Goal: Task Accomplishment & Management: Complete application form

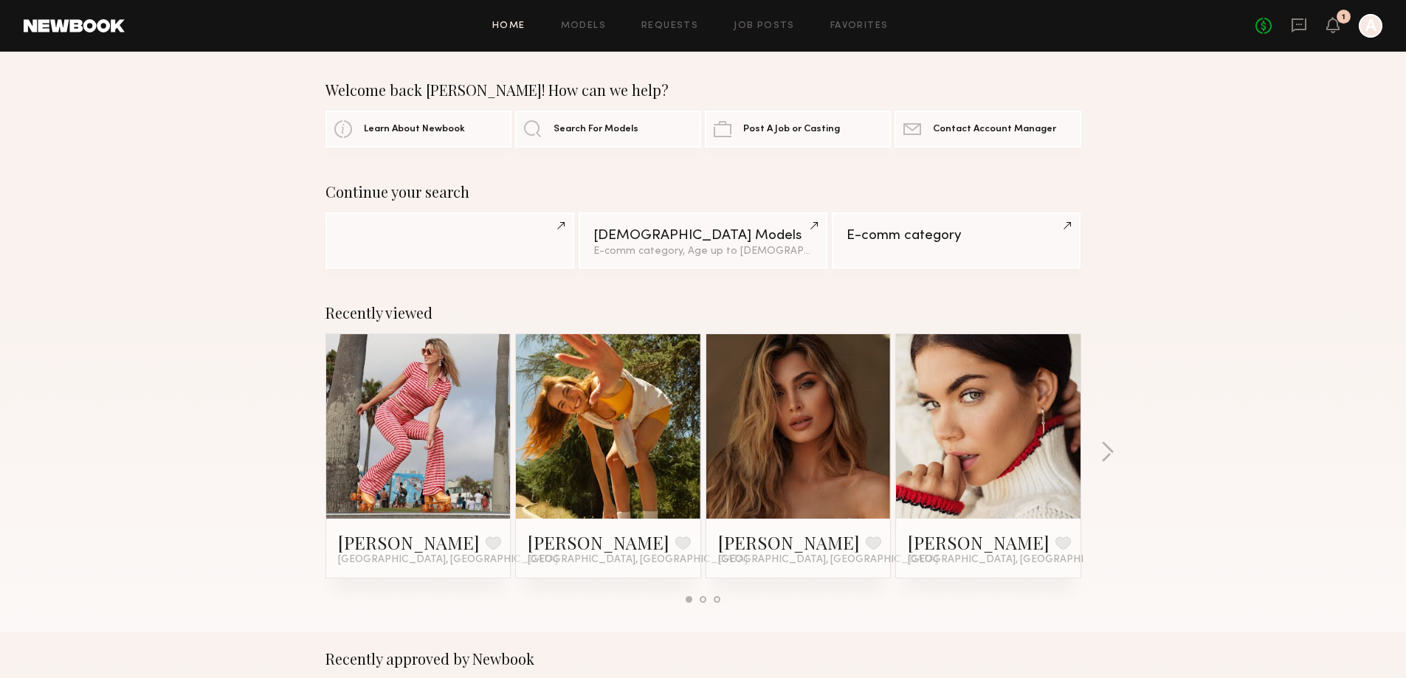
click at [1174, 356] on div "Recently viewed Tatiana D. Favorite Los Angeles, CA Haley G. Favorite Los Angel…" at bounding box center [703, 459] width 1406 height 346
click at [1205, 244] on div "Continue your search Female Models E-comm category, Age up to 35 y.o. & 5 other…" at bounding box center [703, 226] width 1406 height 86
click at [772, 28] on link "Job Posts" at bounding box center [764, 26] width 61 height 10
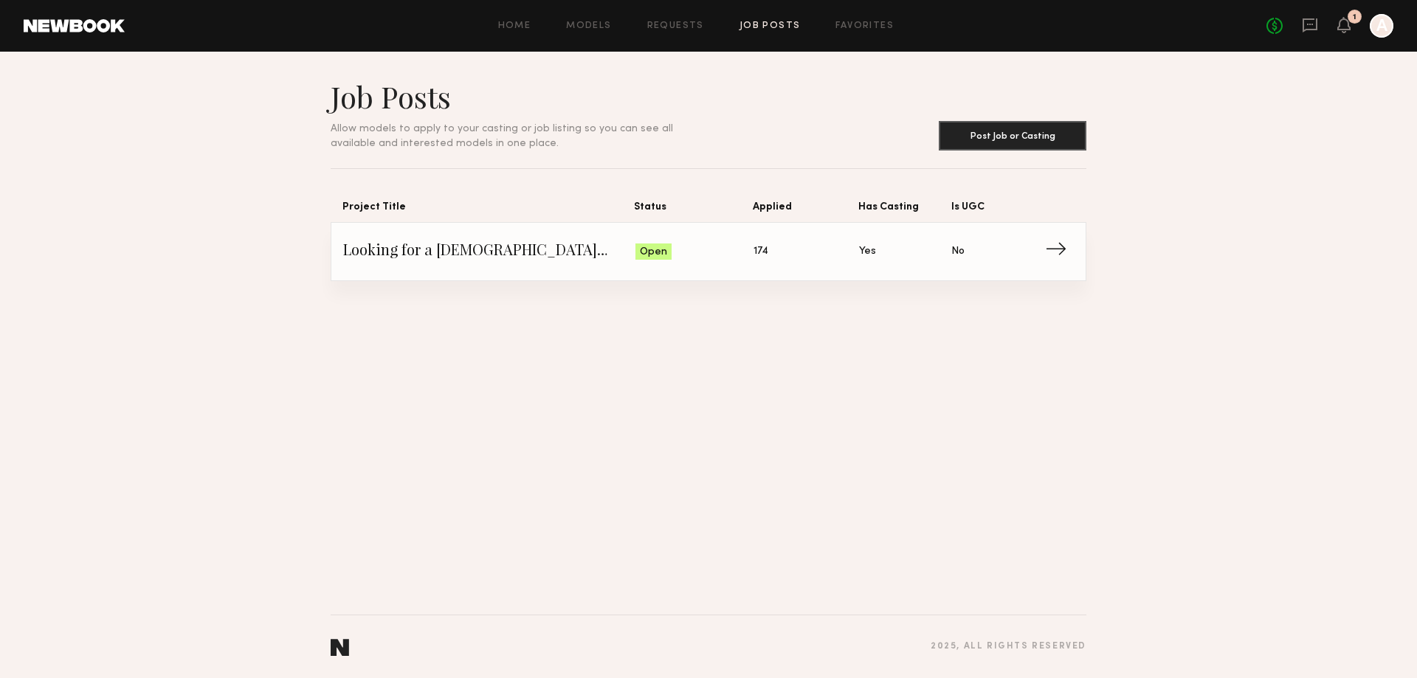
click at [531, 241] on span "Looking for a female model for a line sheet shoot" at bounding box center [489, 252] width 292 height 22
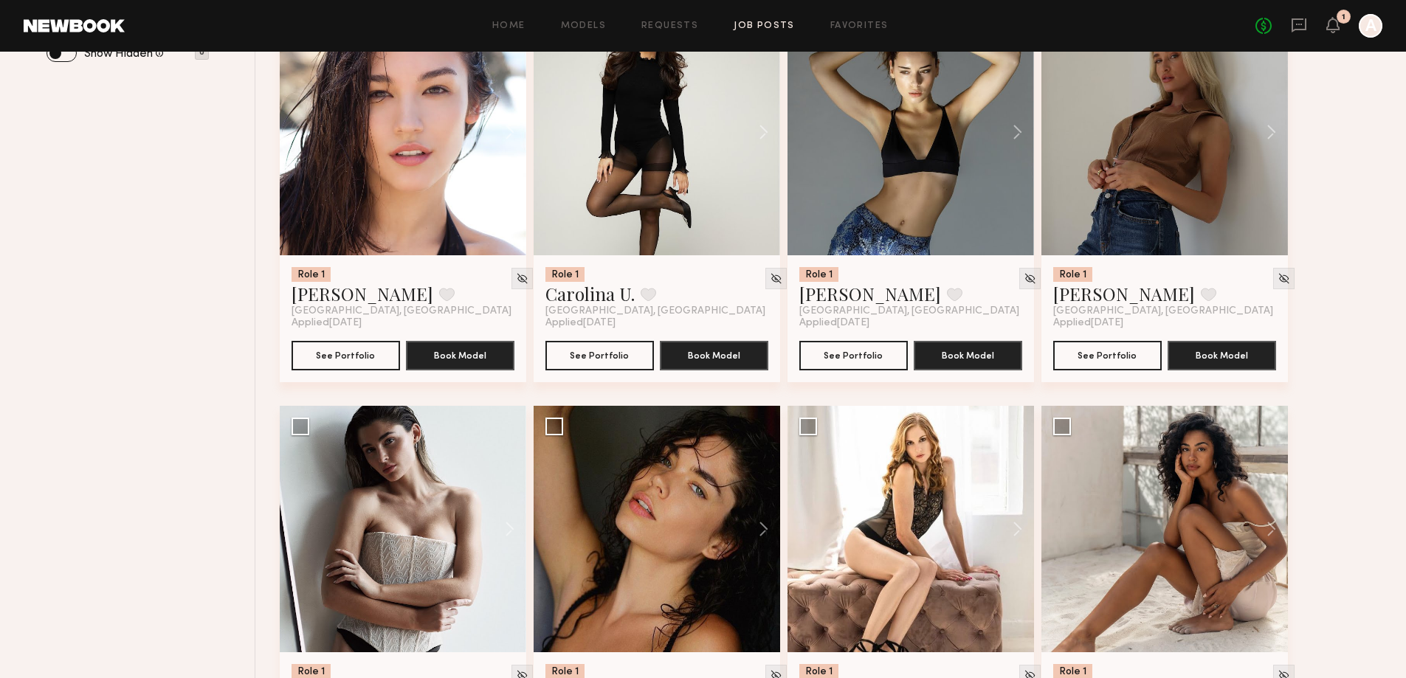
scroll to position [886, 0]
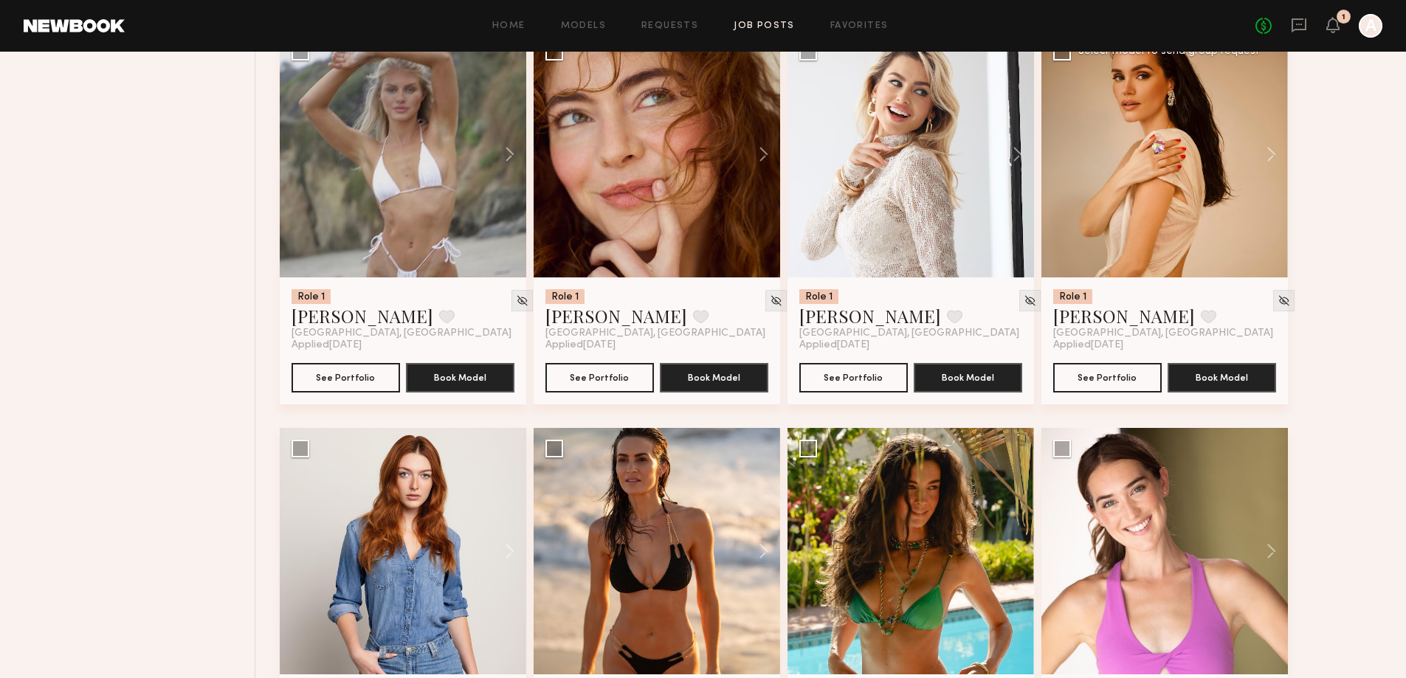
scroll to position [3986, 0]
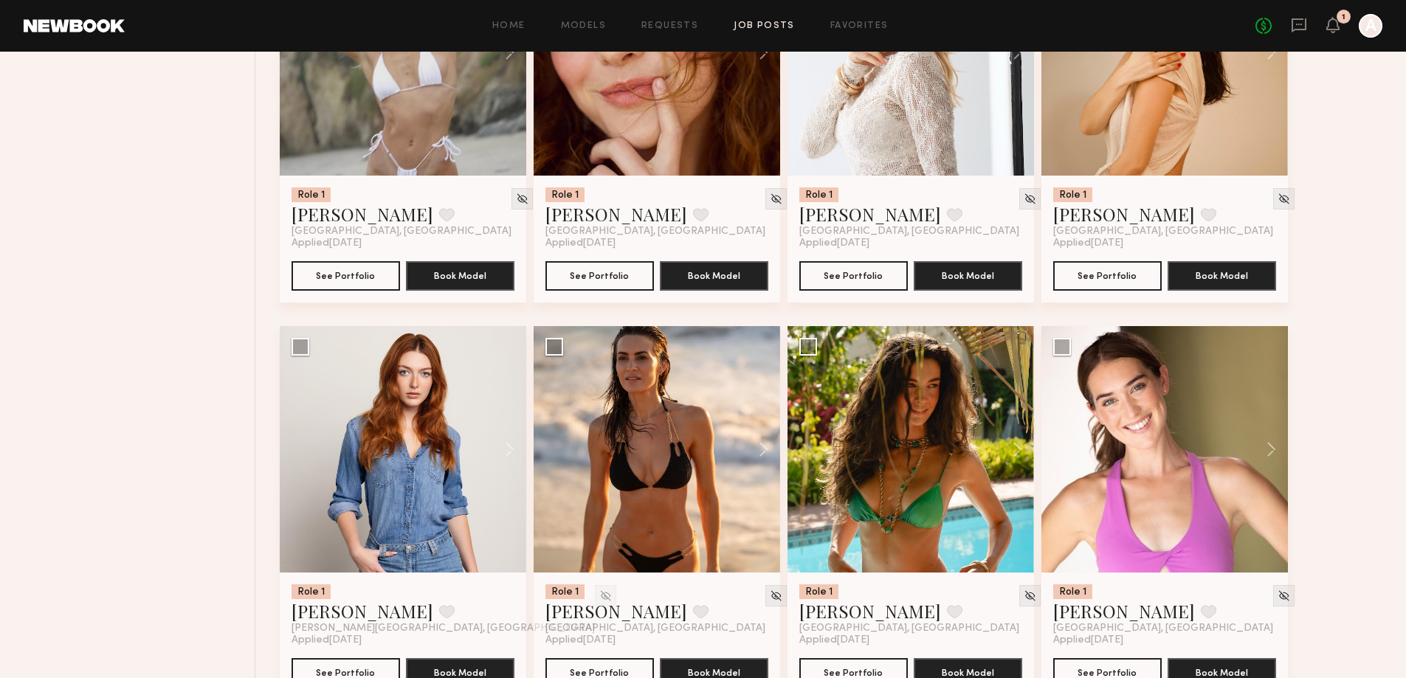
drag, startPoint x: 21, startPoint y: 309, endPoint x: 37, endPoint y: 309, distance: 16.2
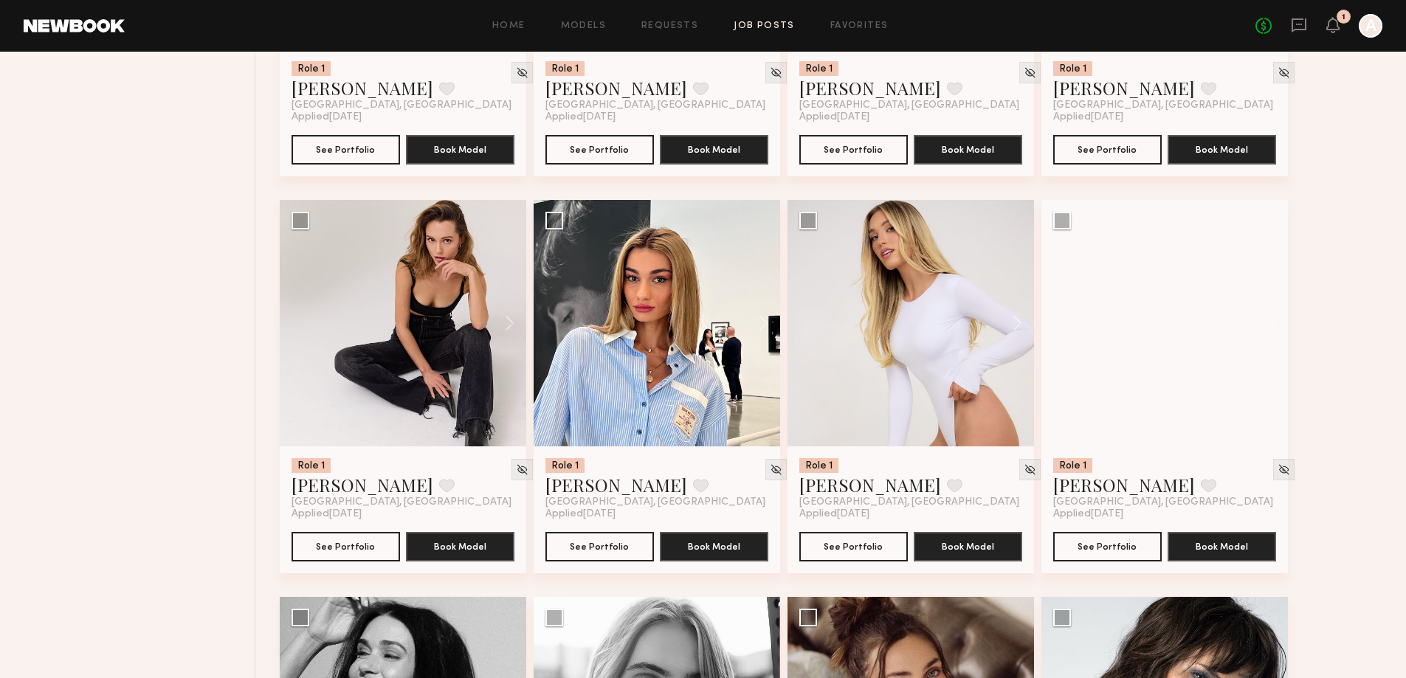
scroll to position [6496, 0]
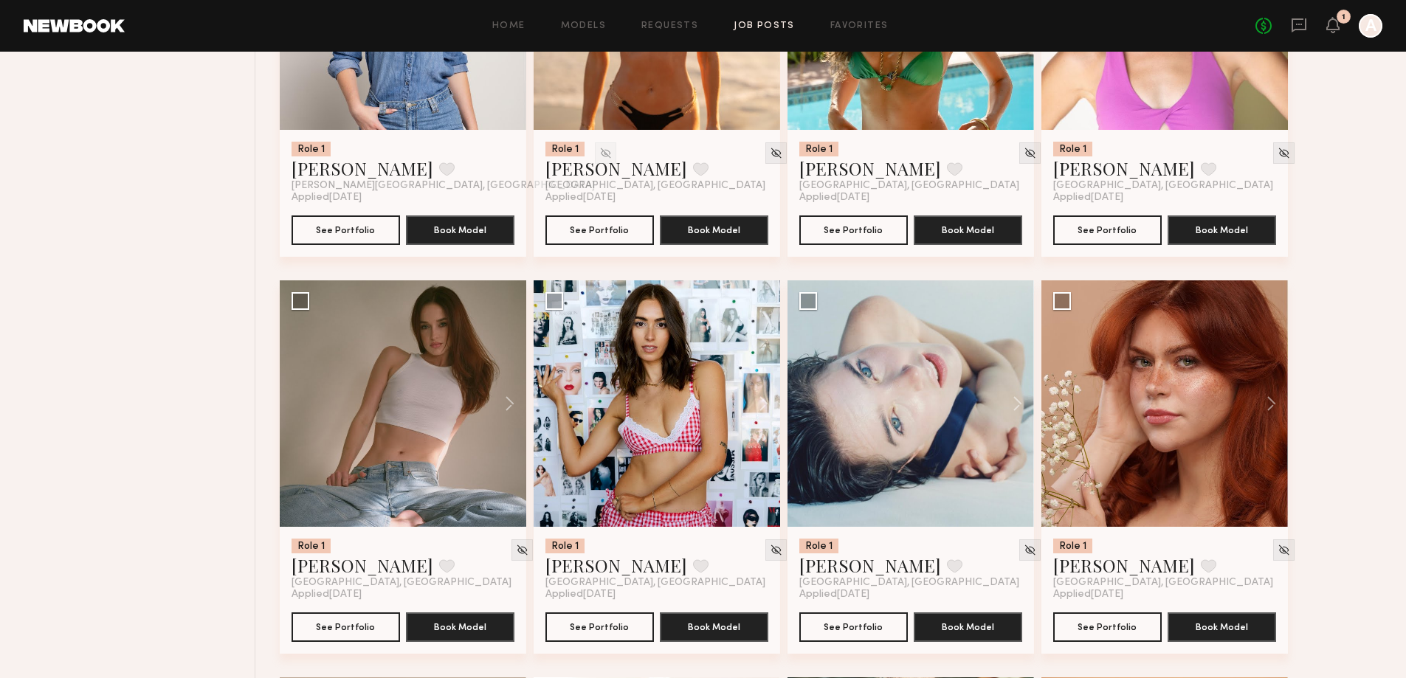
scroll to position [4403, 0]
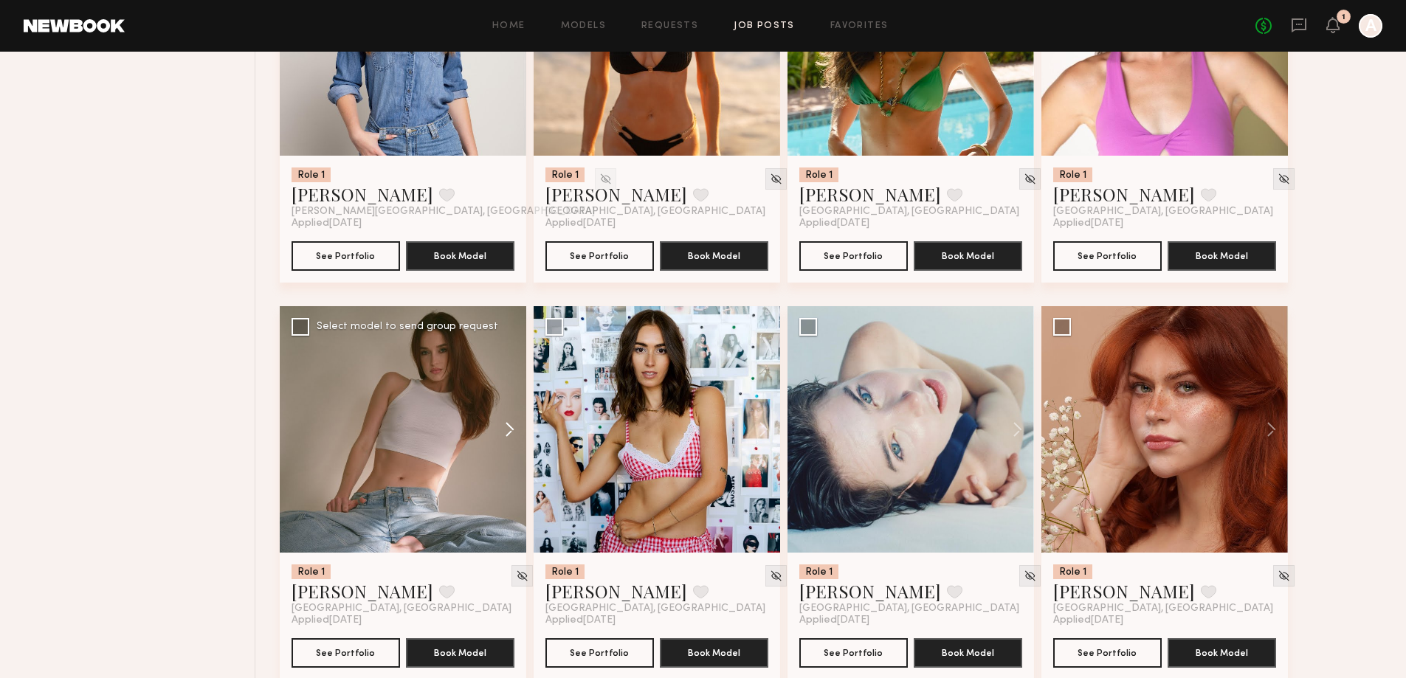
click at [510, 356] on button at bounding box center [502, 429] width 47 height 247
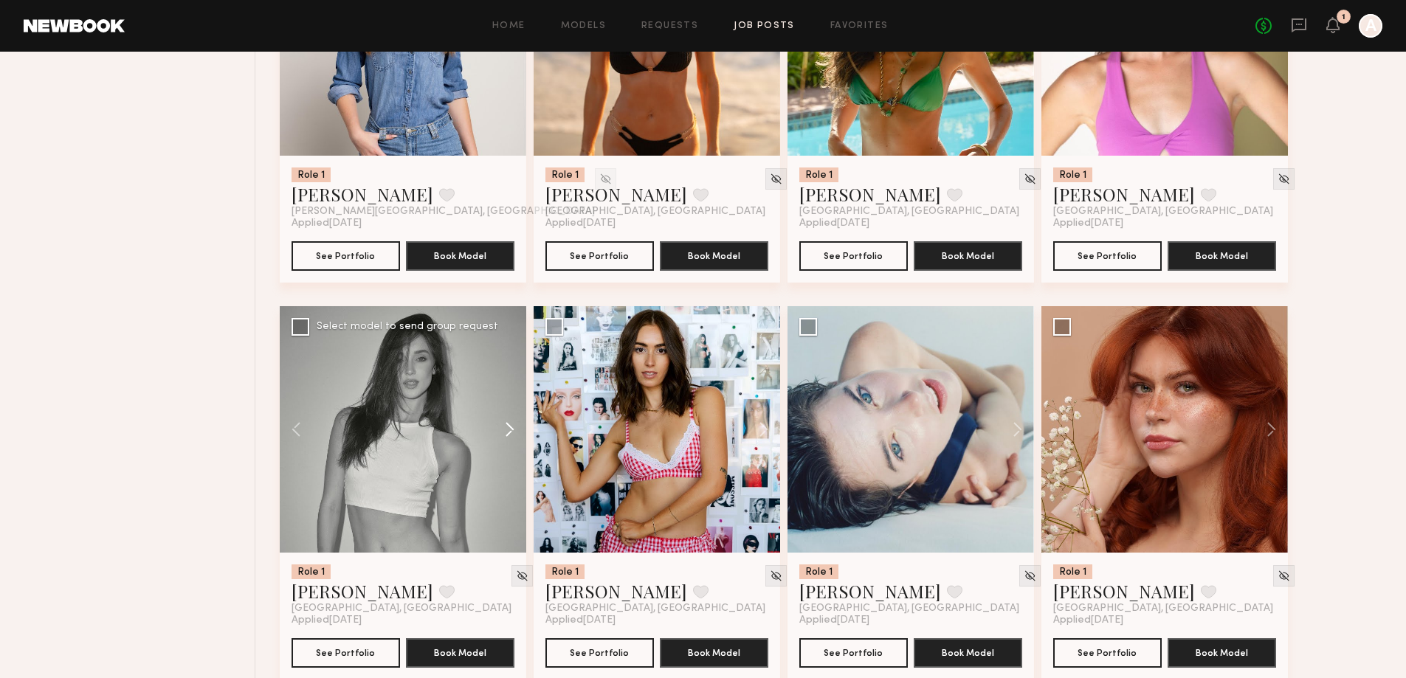
click at [507, 358] on button at bounding box center [502, 429] width 47 height 247
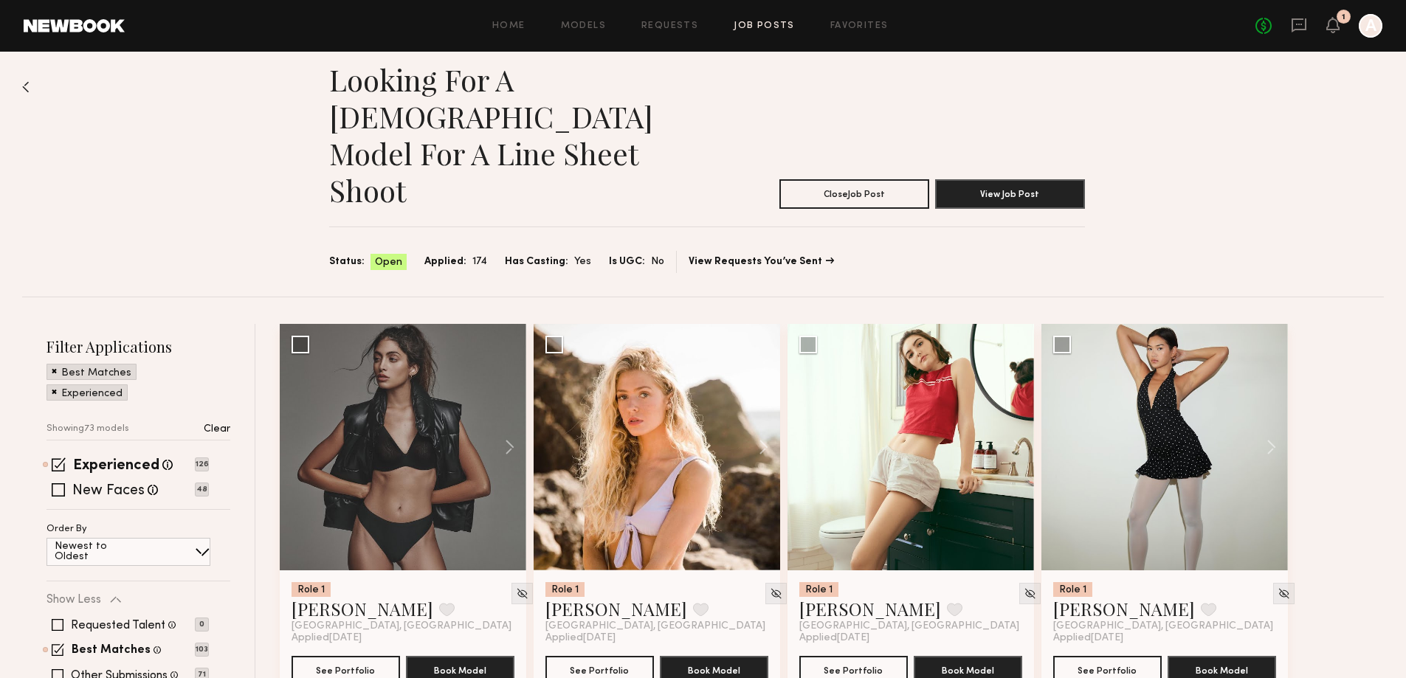
scroll to position [0, 0]
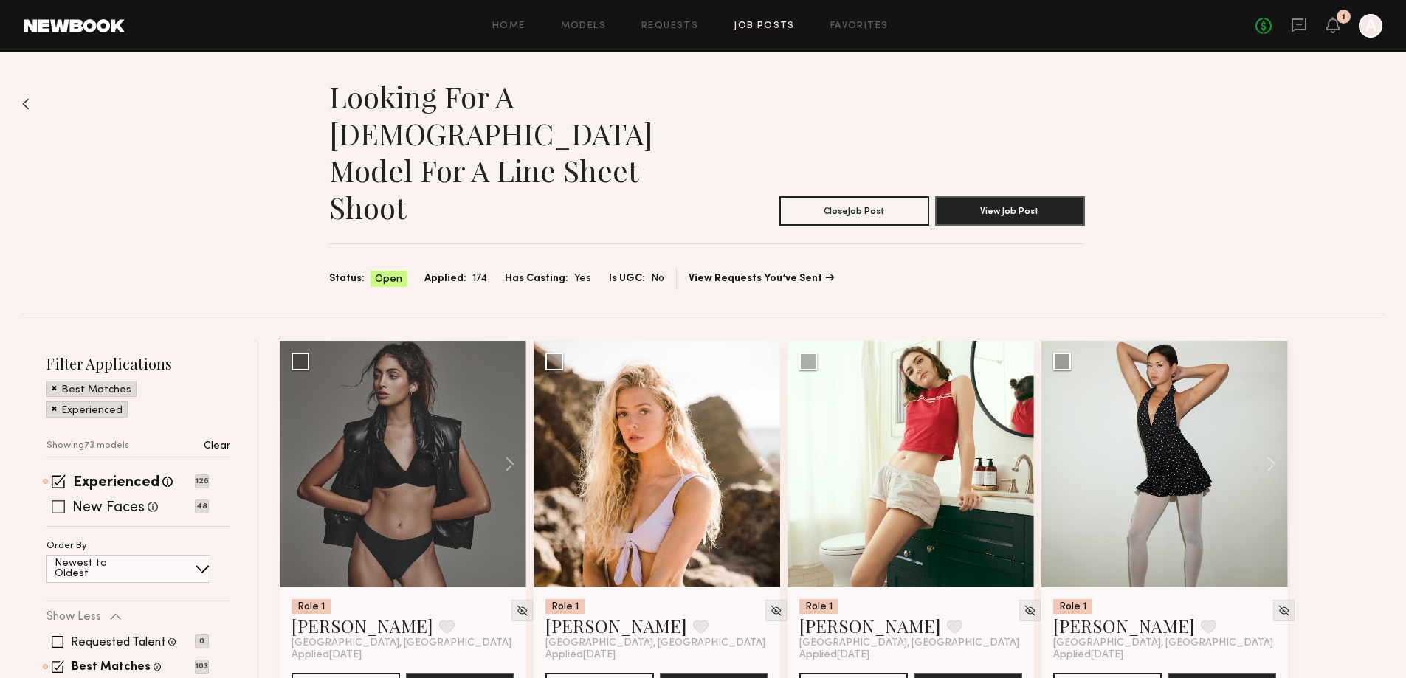
click at [134, 501] on label "New Faces" at bounding box center [108, 508] width 72 height 15
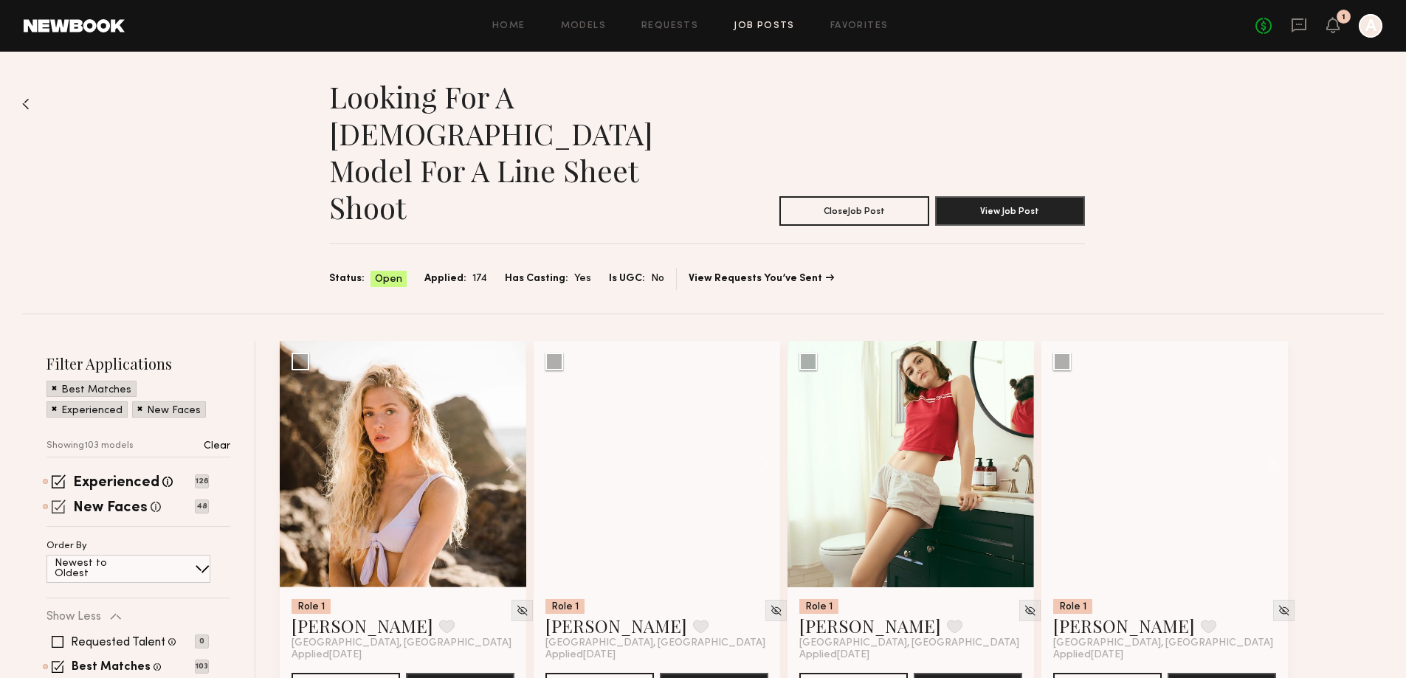
drag, startPoint x: 58, startPoint y: 408, endPoint x: 69, endPoint y: 408, distance: 11.1
click at [58, 475] on span at bounding box center [59, 482] width 14 height 14
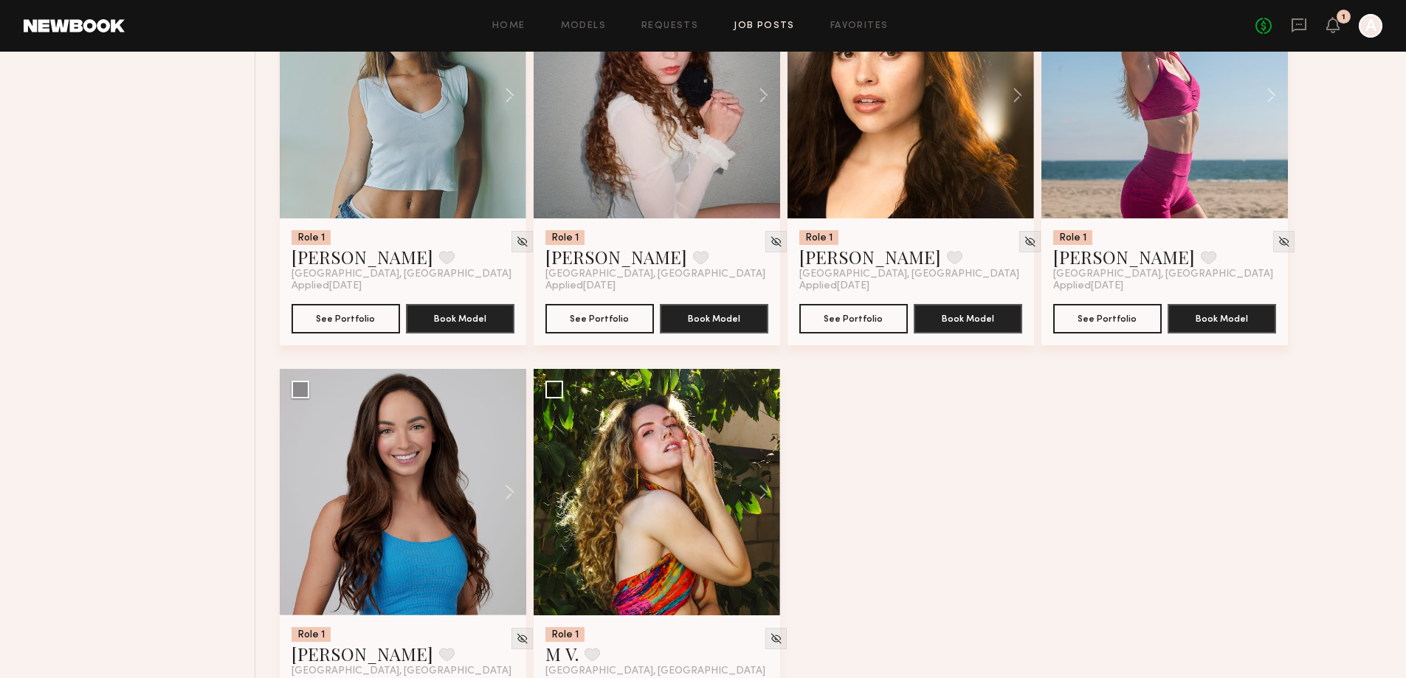
scroll to position [2766, 0]
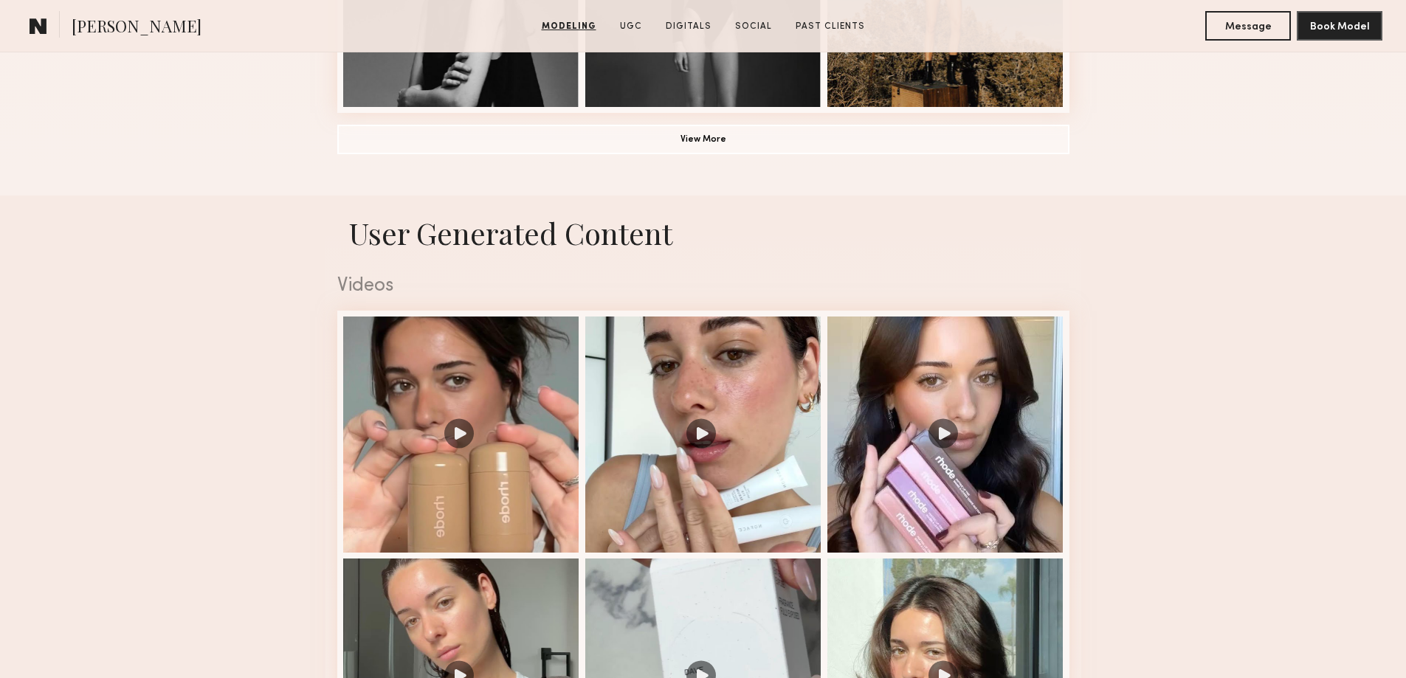
scroll to position [1402, 0]
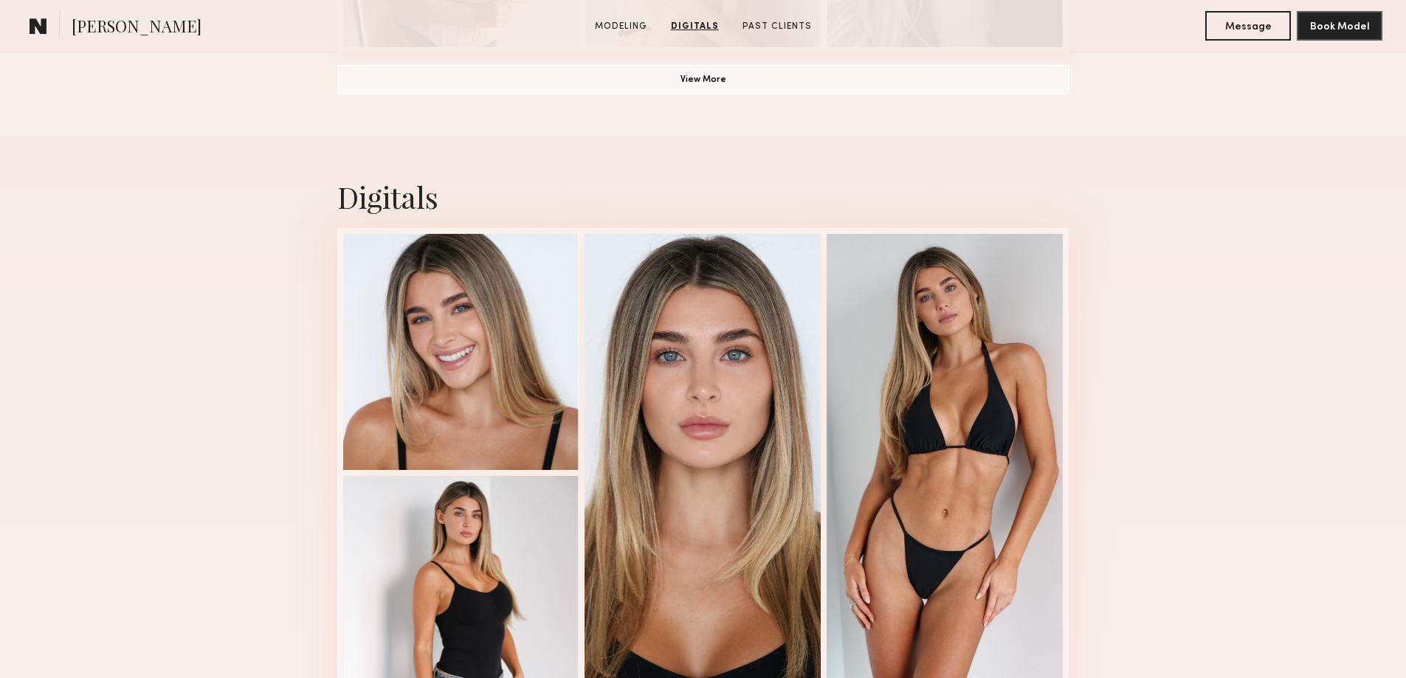
scroll to position [1329, 0]
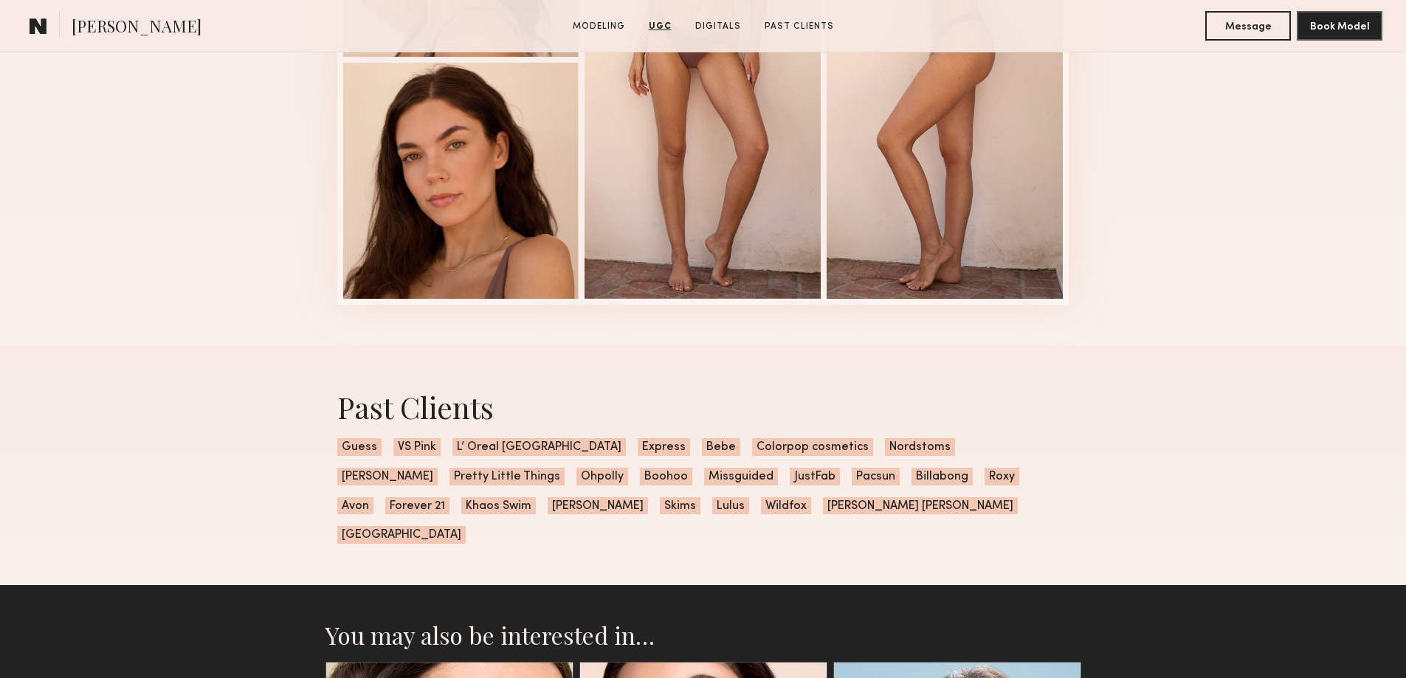
scroll to position [3469, 0]
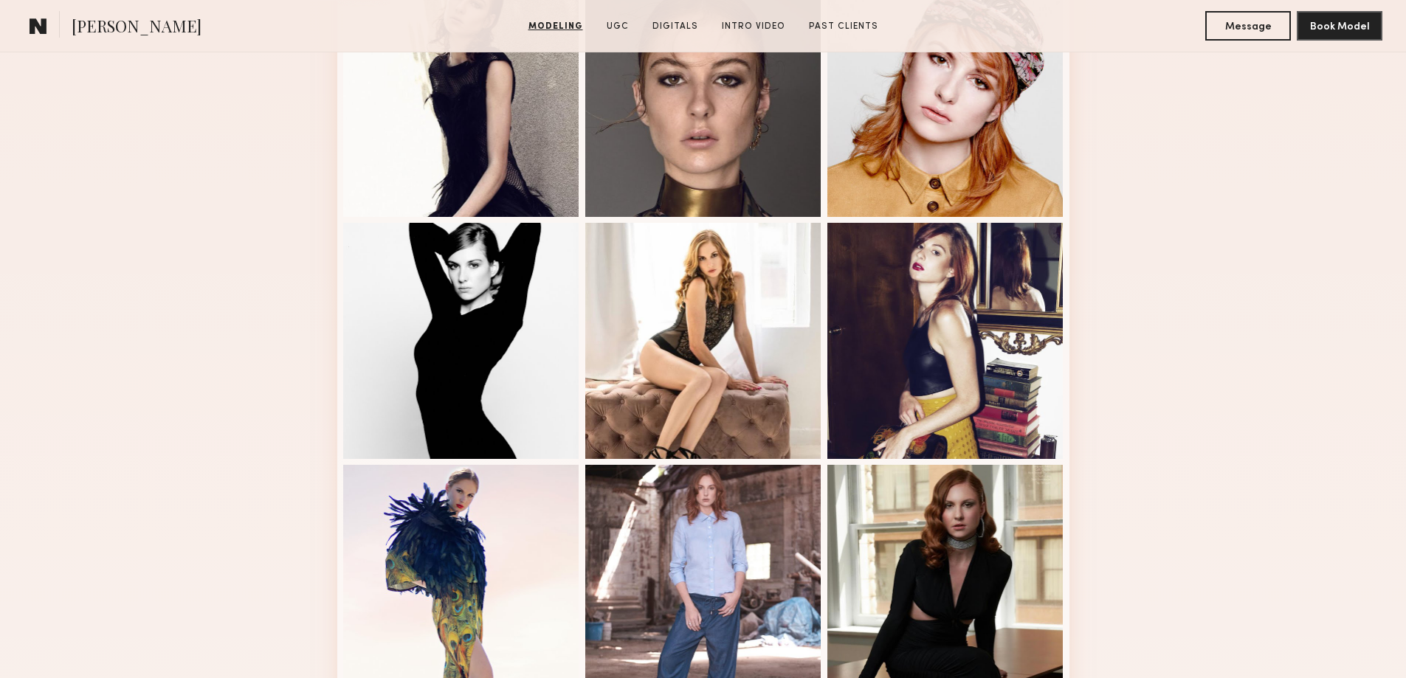
scroll to position [812, 0]
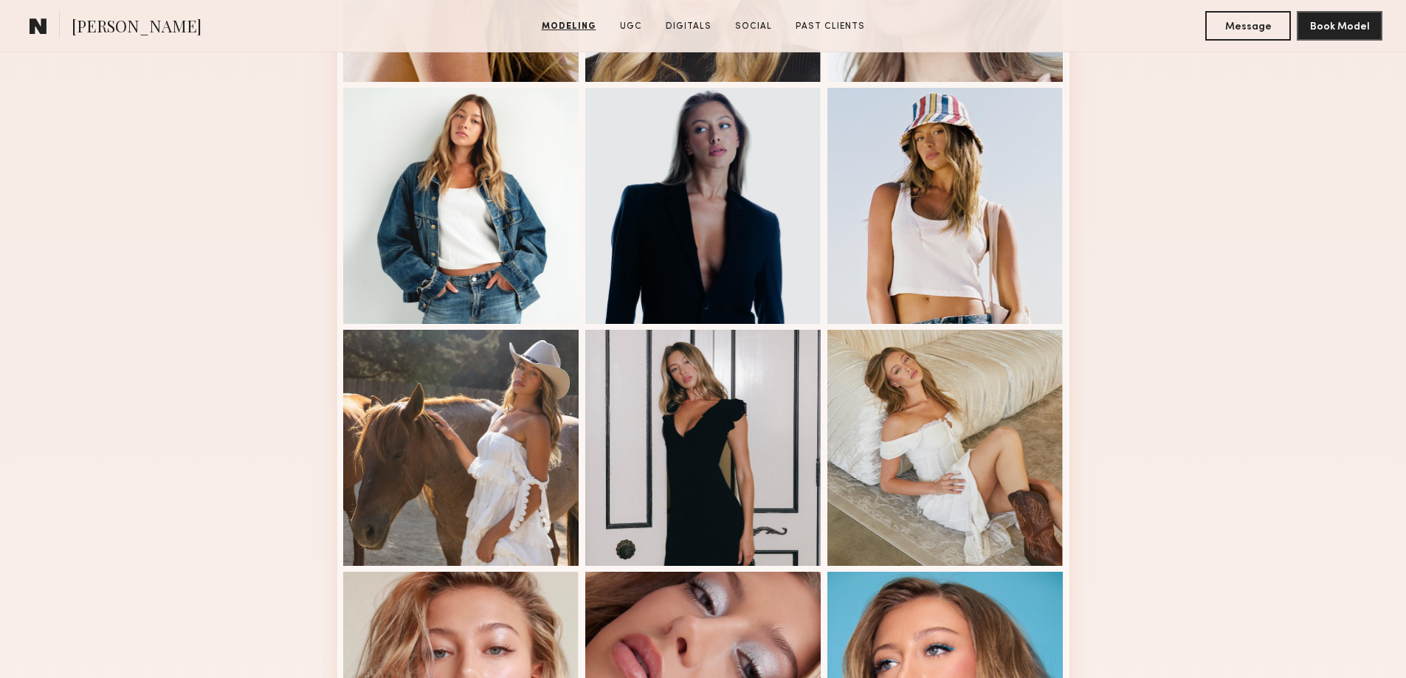
scroll to position [1033, 0]
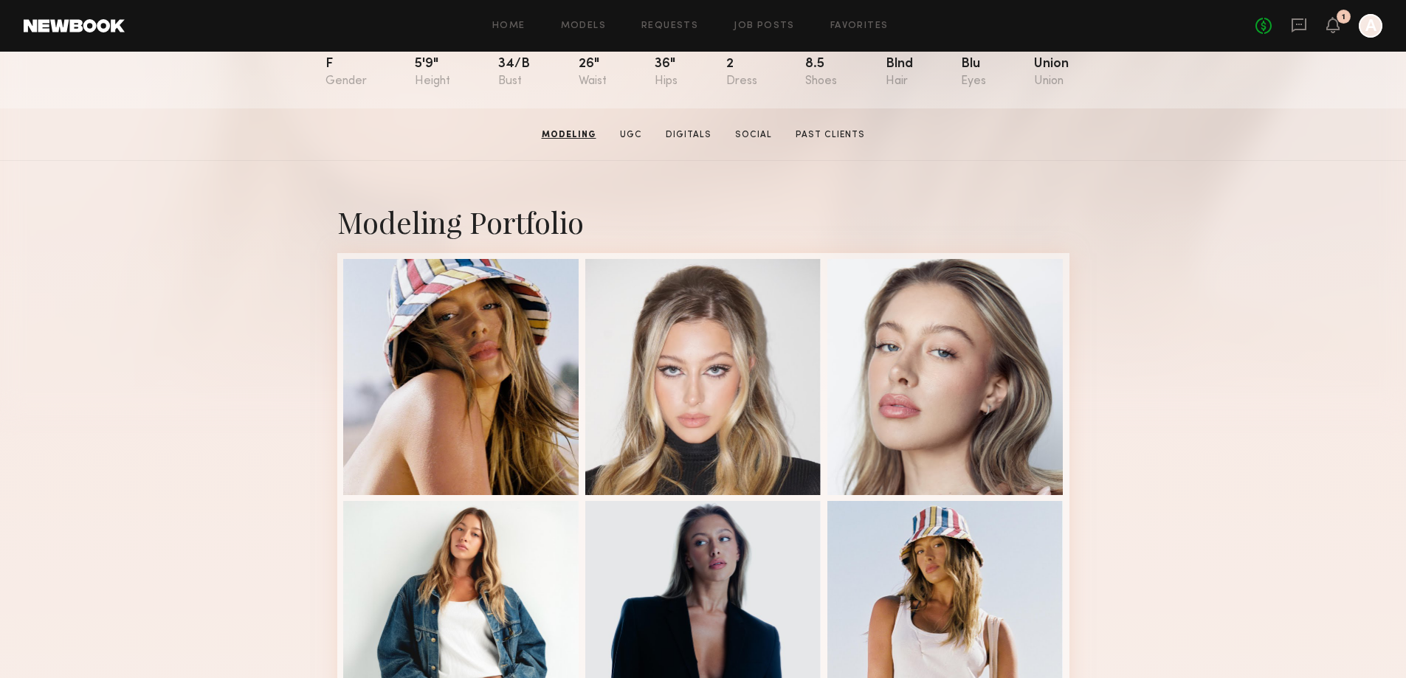
scroll to position [0, 0]
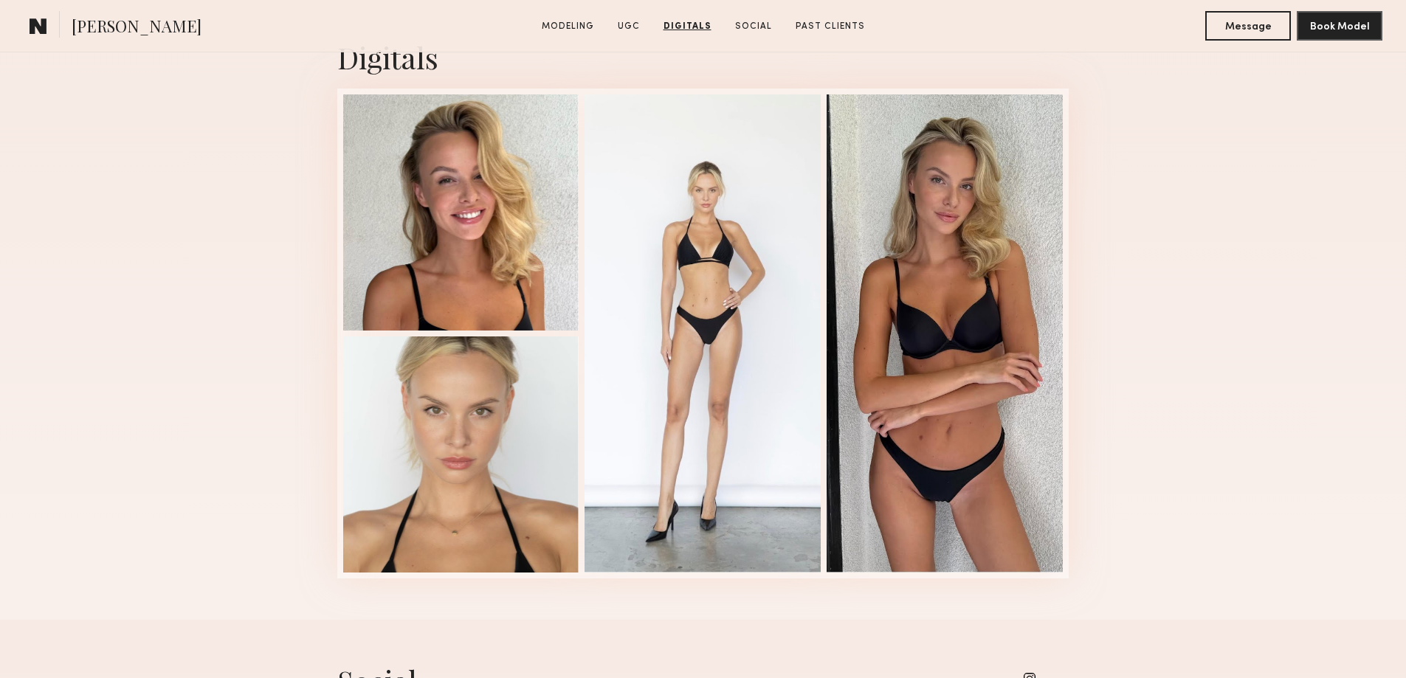
scroll to position [2805, 0]
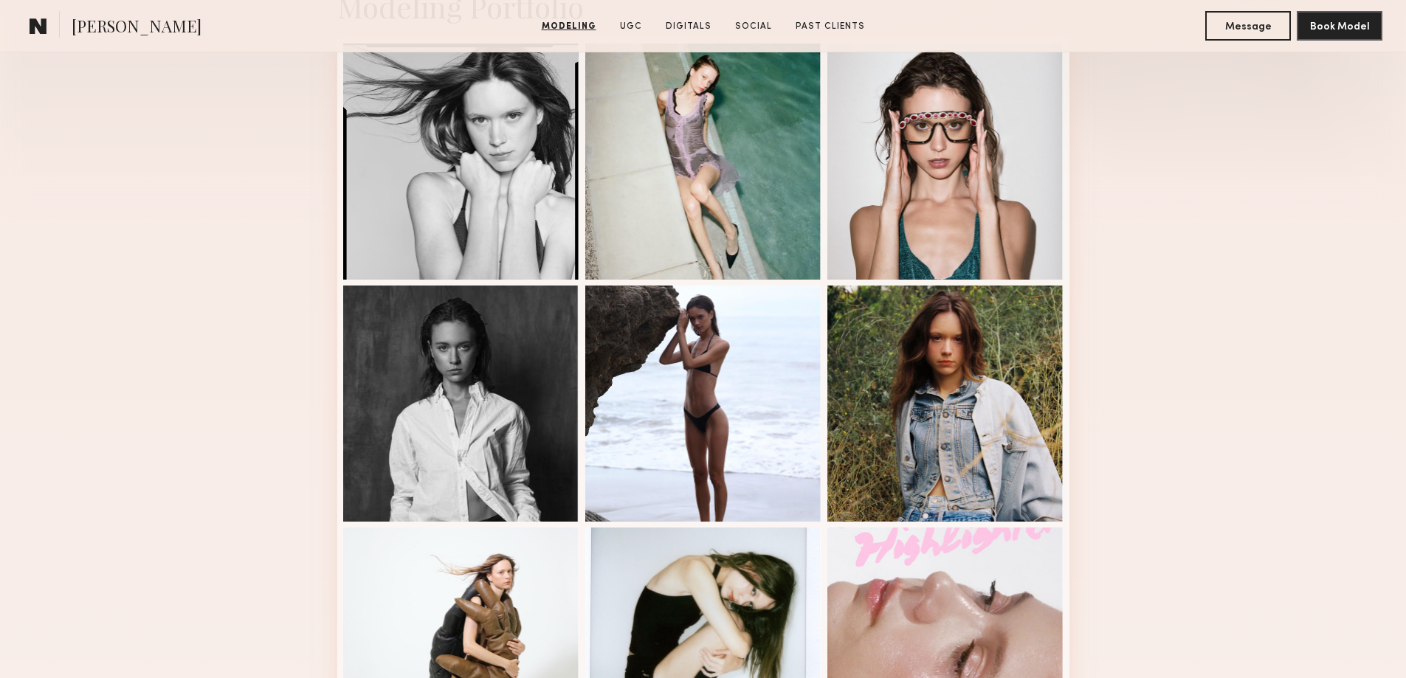
scroll to position [148, 0]
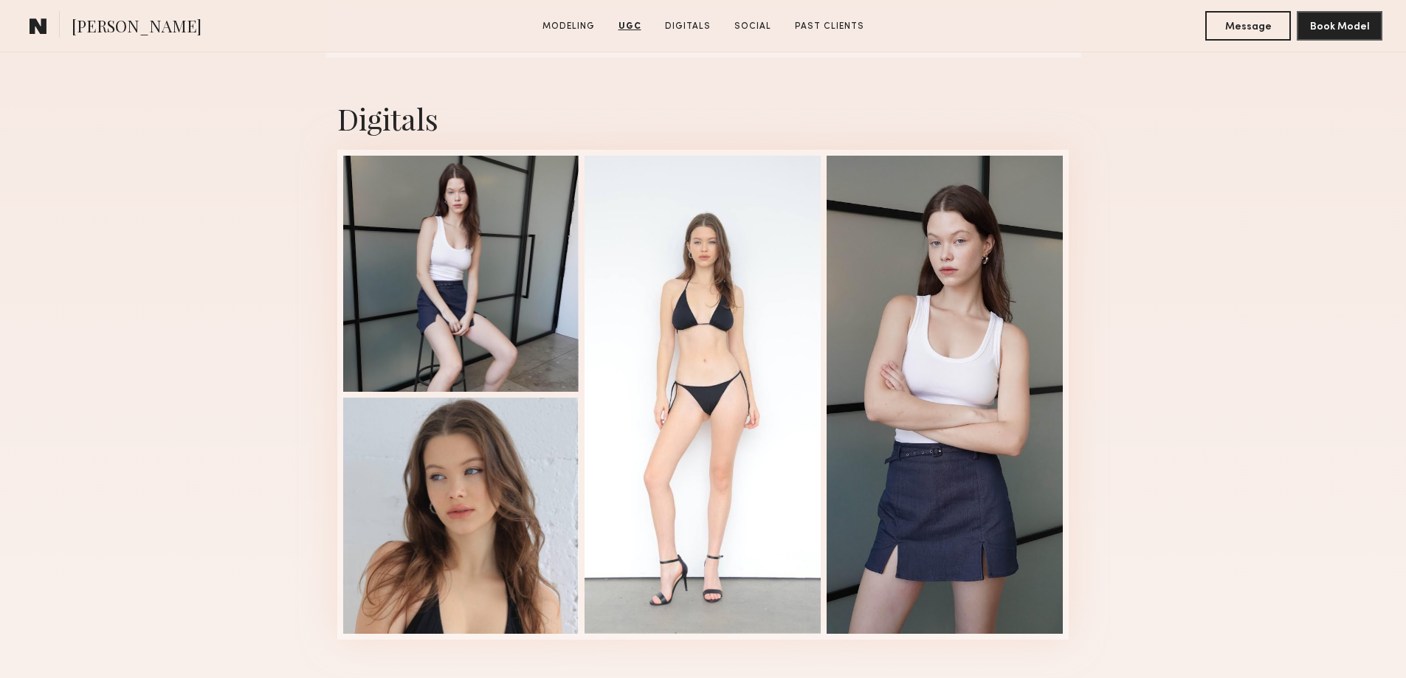
scroll to position [2583, 0]
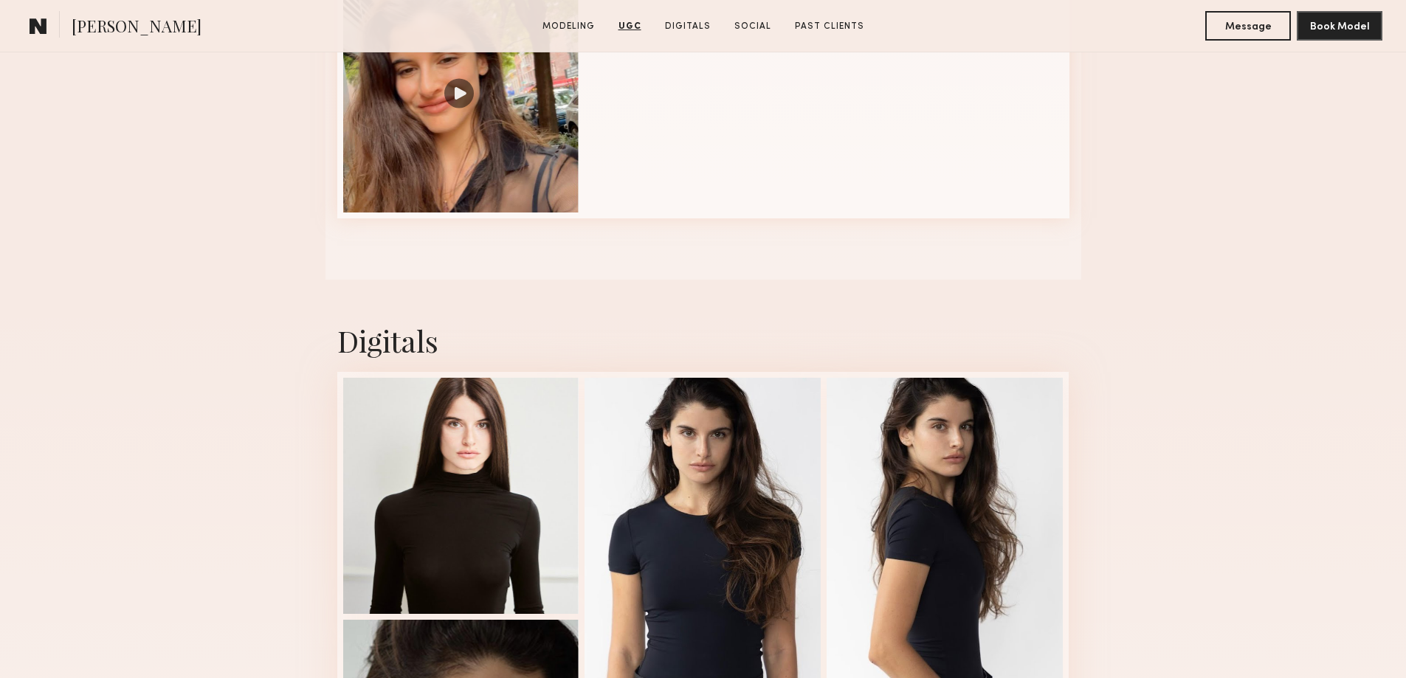
scroll to position [2067, 0]
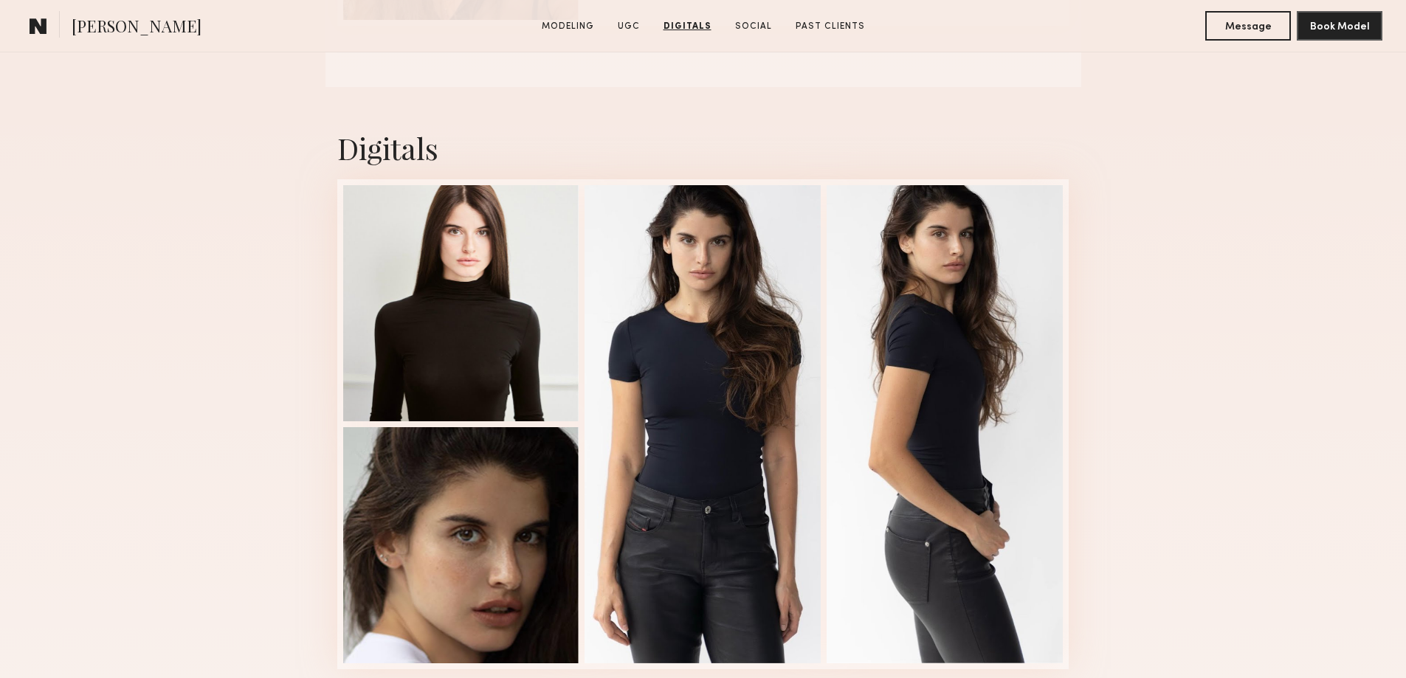
click at [1168, 189] on div "Digitals 1 of 4" at bounding box center [703, 399] width 1406 height 624
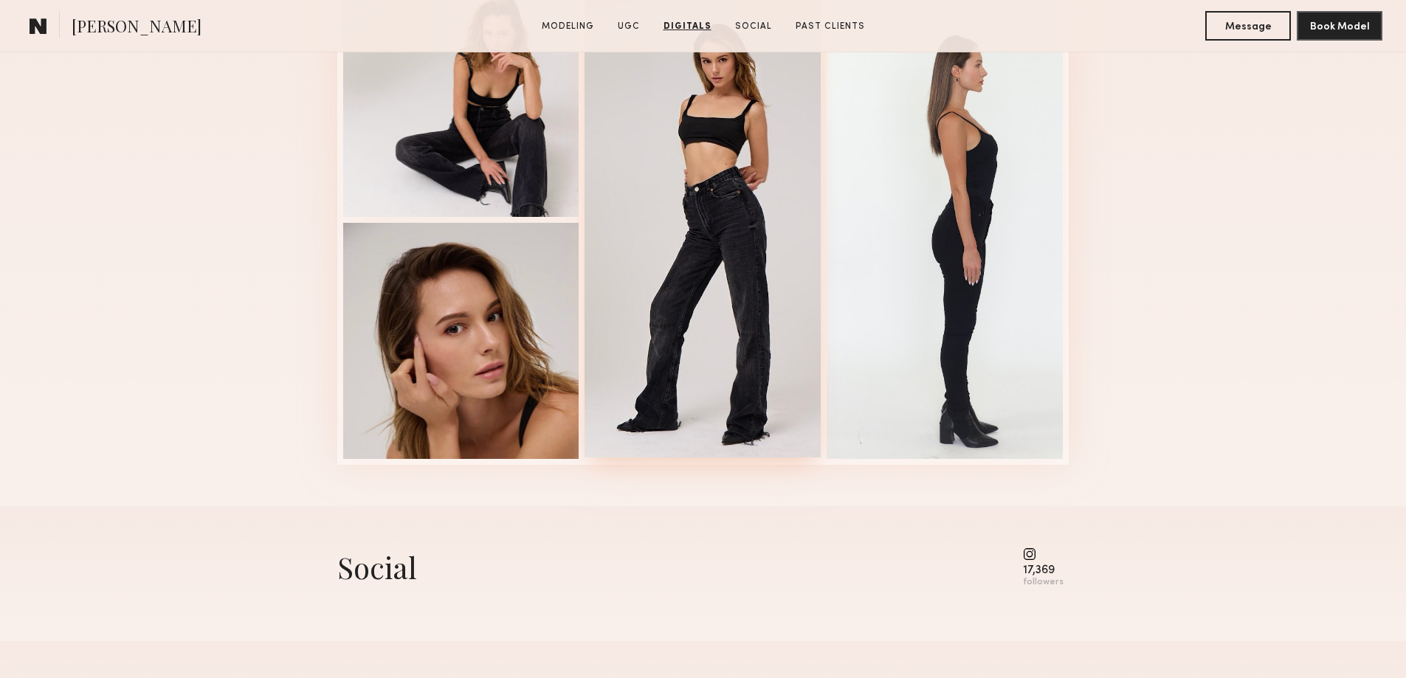
scroll to position [3395, 0]
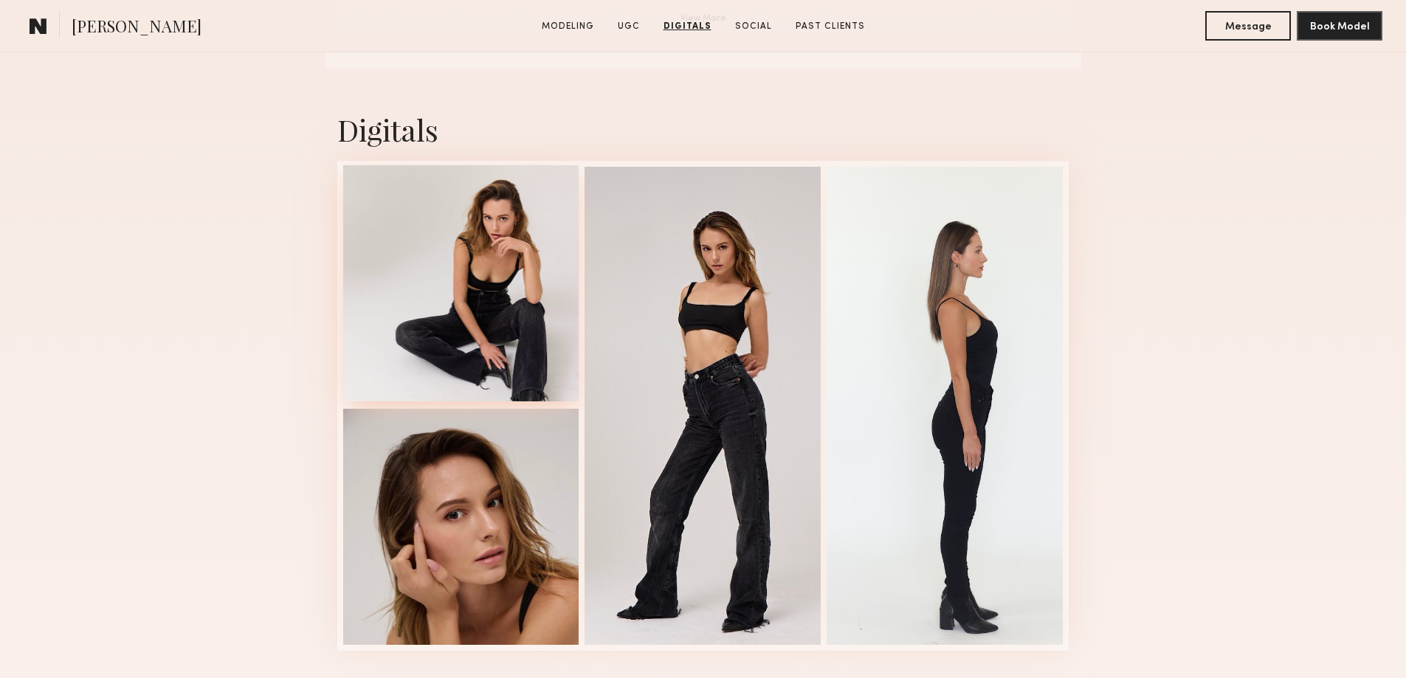
click at [495, 325] on div at bounding box center [461, 283] width 236 height 236
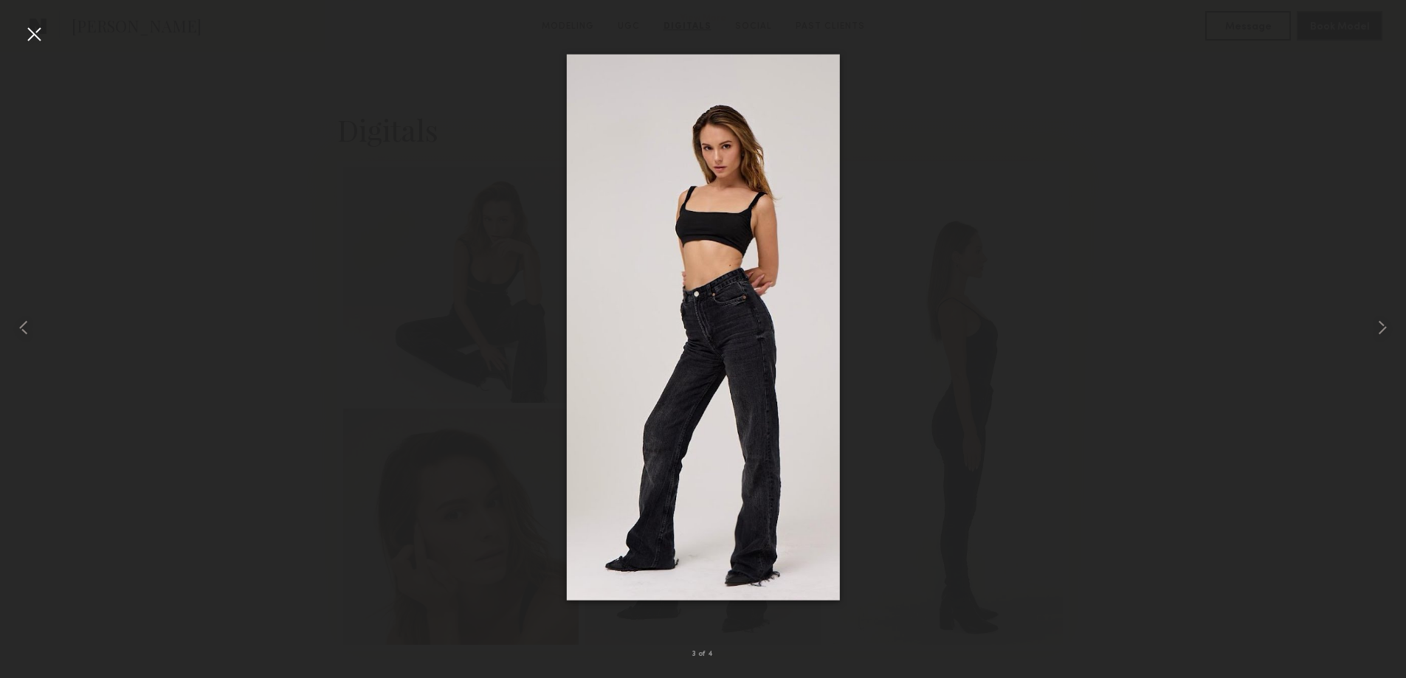
click at [356, 298] on div at bounding box center [703, 327] width 1406 height 607
click at [35, 41] on div at bounding box center [34, 34] width 24 height 24
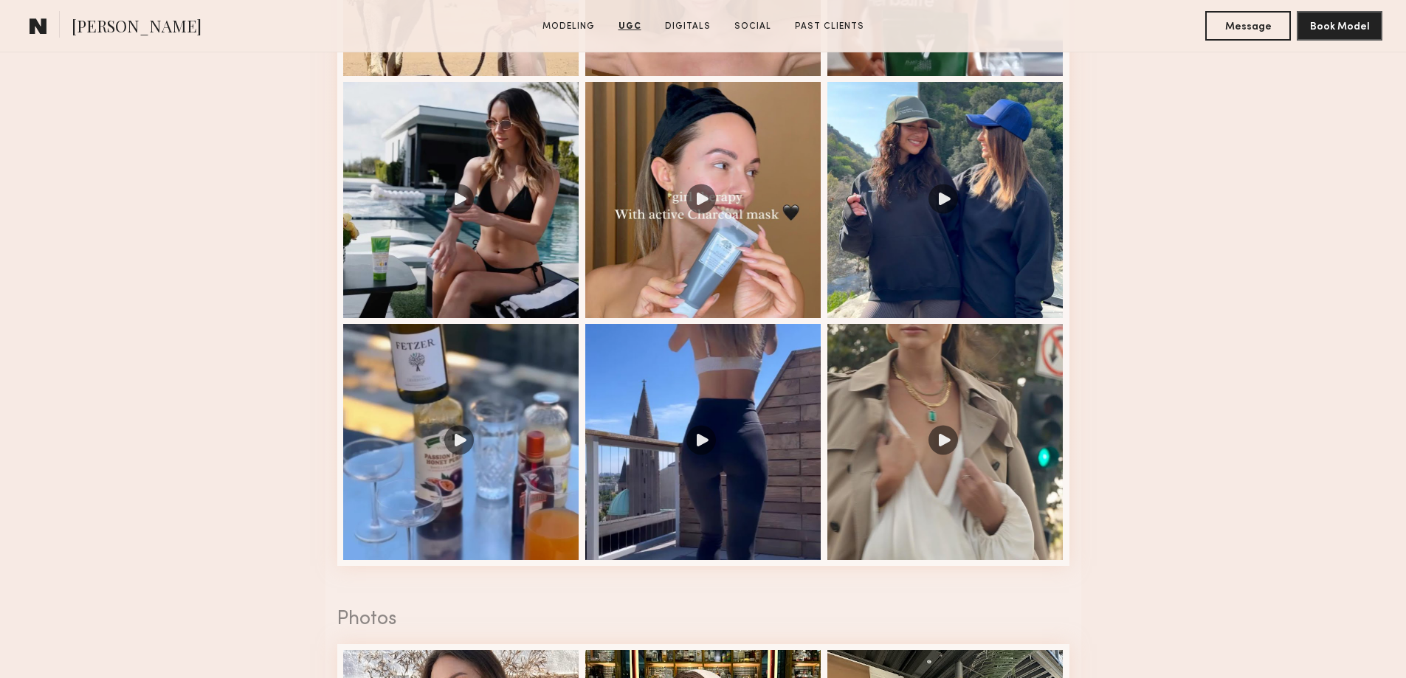
scroll to position [1772, 0]
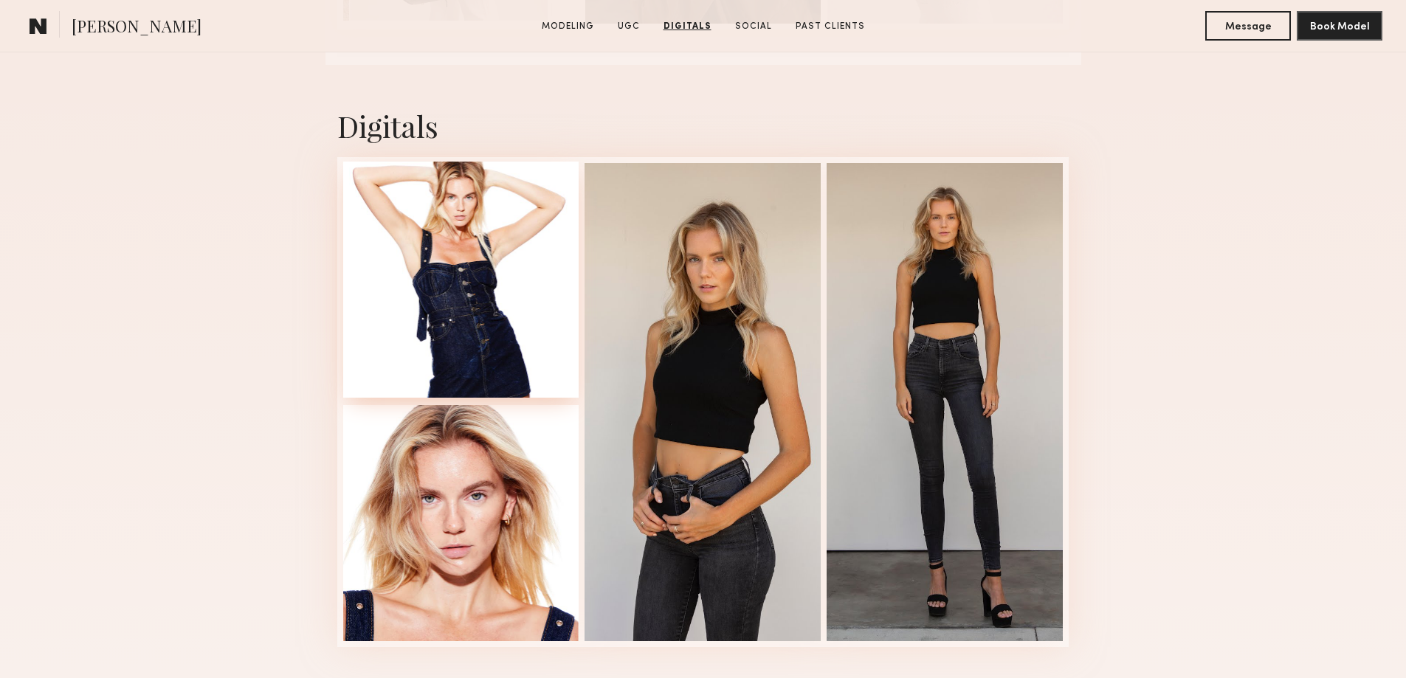
scroll to position [3617, 0]
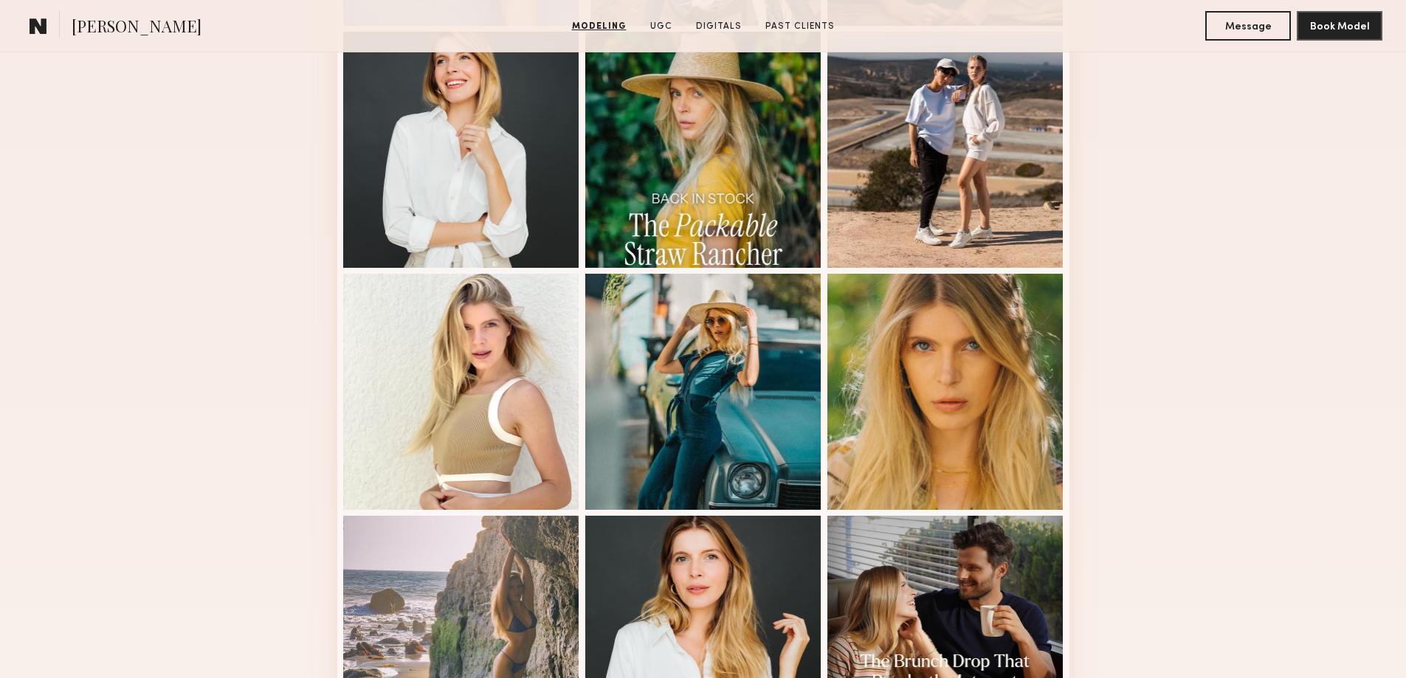
scroll to position [664, 0]
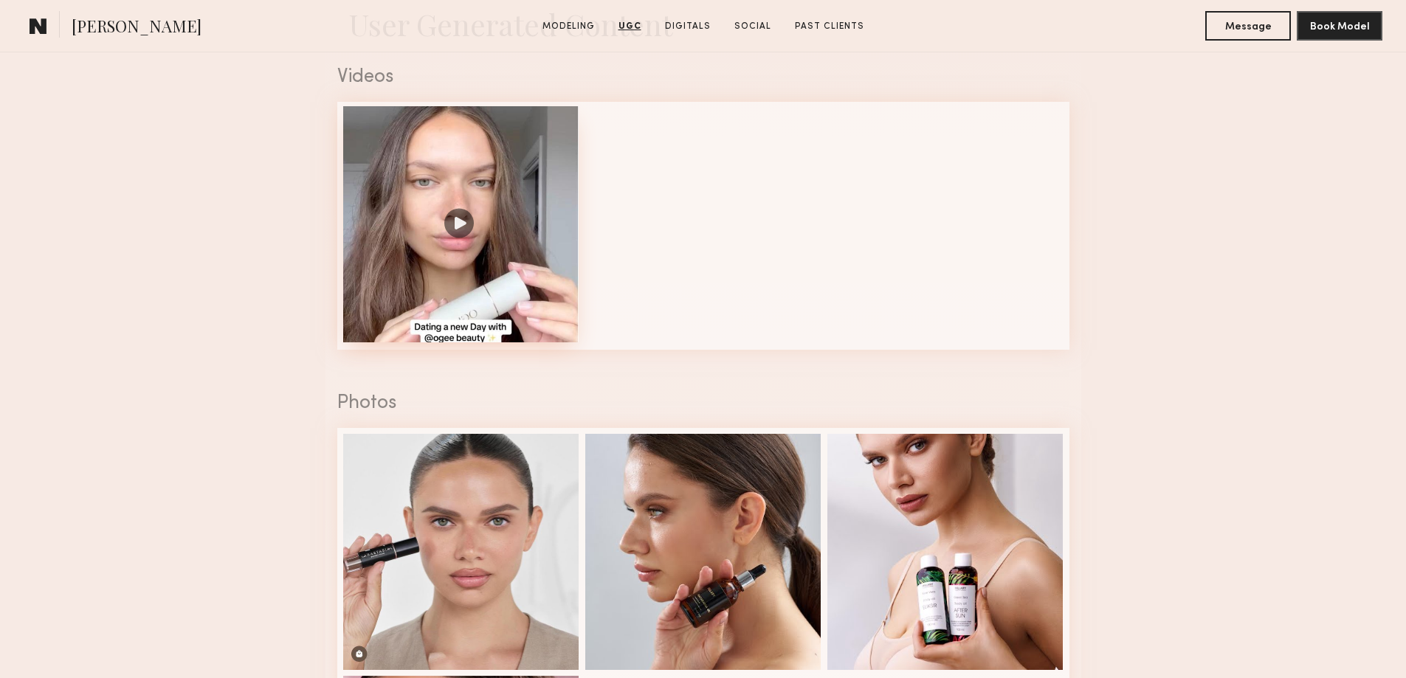
scroll to position [1772, 0]
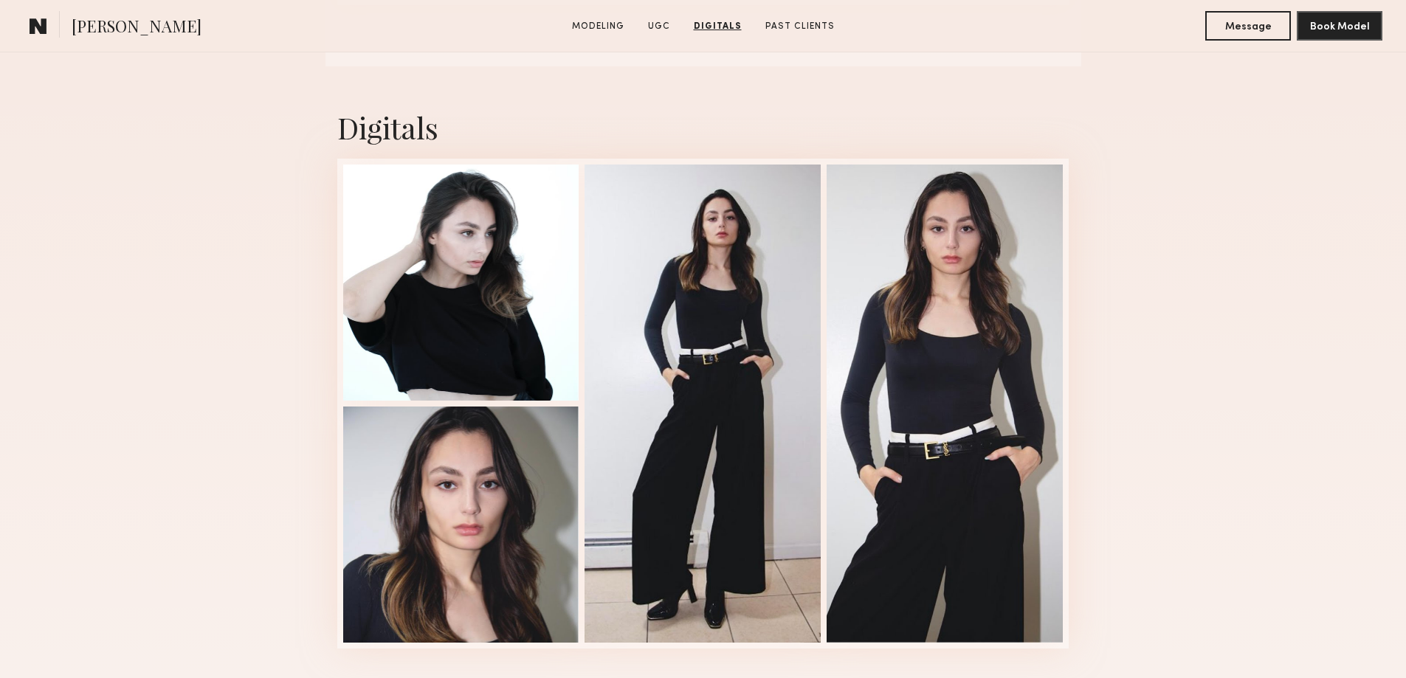
scroll to position [2114, 0]
